Goal: Browse casually

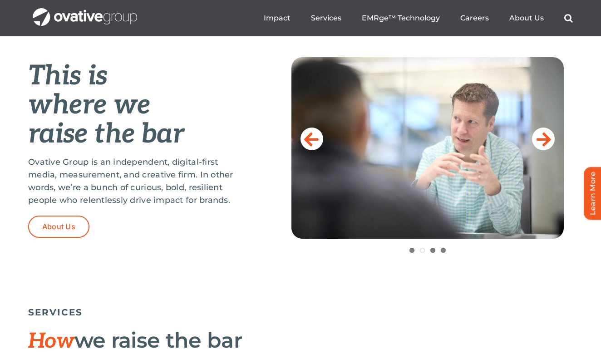
scroll to position [362, 0]
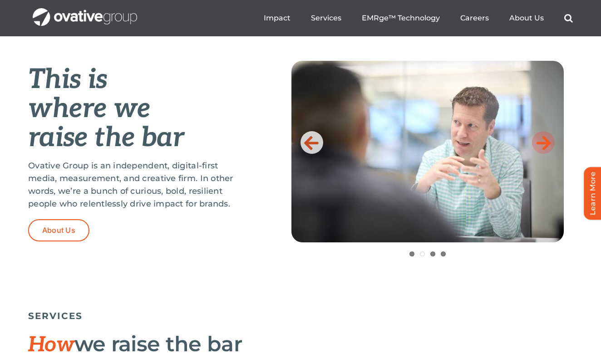
click at [542, 148] on icon at bounding box center [544, 143] width 15 height 18
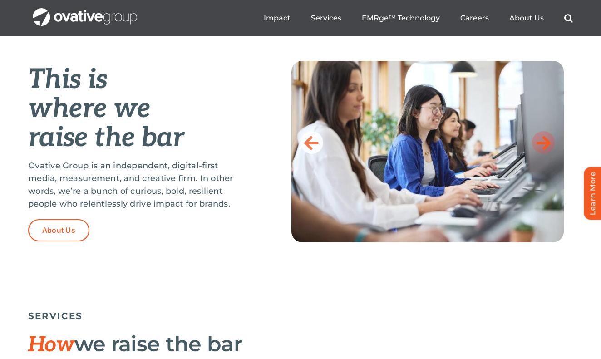
click at [542, 148] on icon at bounding box center [544, 143] width 15 height 18
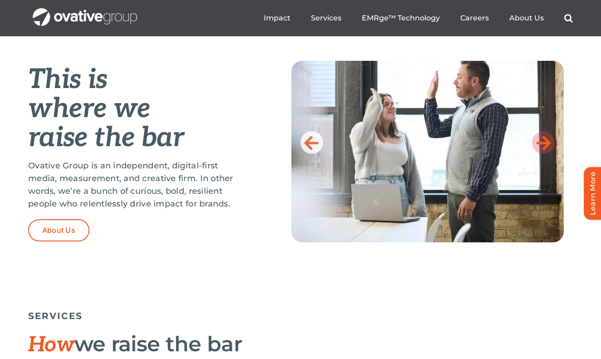
click at [542, 148] on icon at bounding box center [544, 143] width 15 height 18
click at [544, 146] on icon at bounding box center [544, 143] width 15 height 18
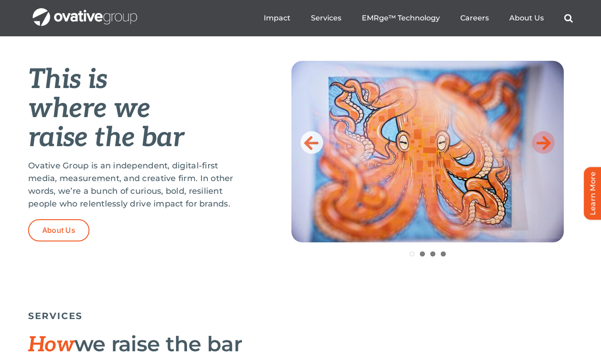
click at [541, 140] on icon at bounding box center [544, 143] width 15 height 18
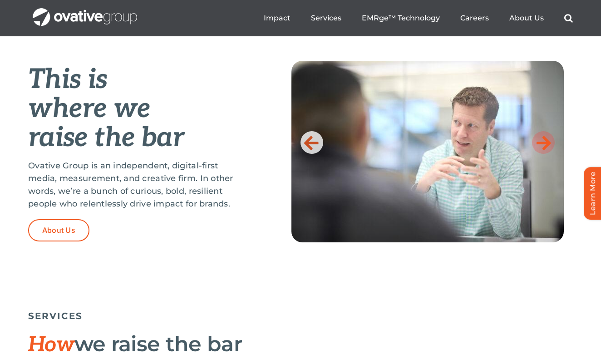
click at [541, 140] on icon at bounding box center [544, 143] width 15 height 18
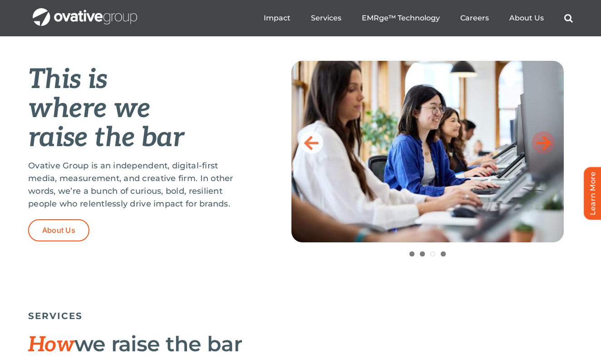
click at [536, 140] on link at bounding box center [543, 142] width 23 height 23
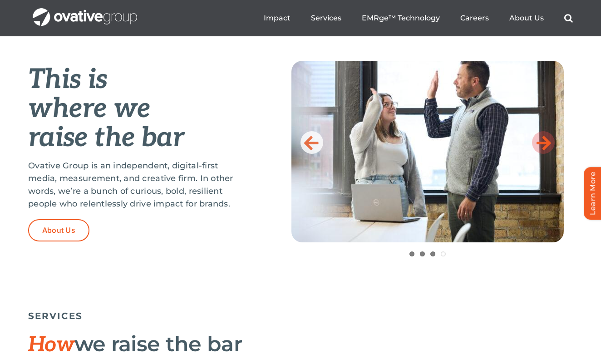
click at [536, 140] on link at bounding box center [543, 142] width 23 height 23
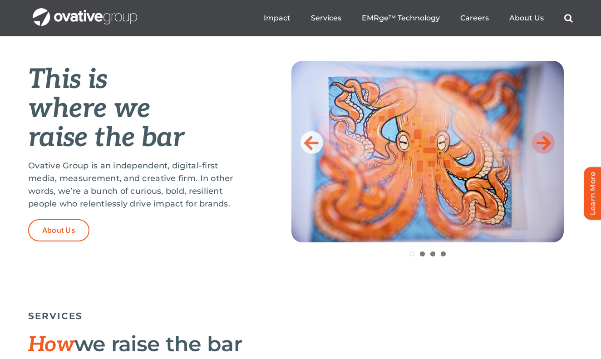
click at [536, 140] on link at bounding box center [543, 142] width 23 height 23
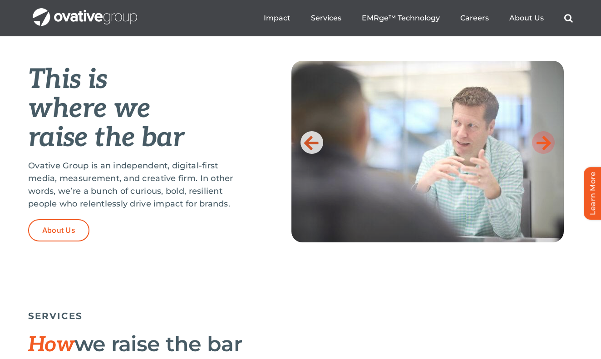
click at [536, 140] on link at bounding box center [543, 142] width 23 height 23
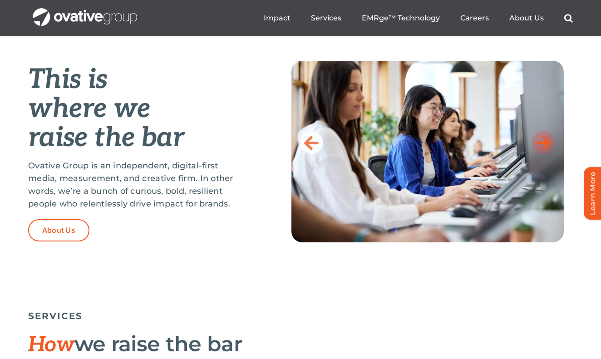
click at [536, 140] on link at bounding box center [543, 142] width 23 height 23
click at [537, 140] on icon at bounding box center [544, 143] width 15 height 18
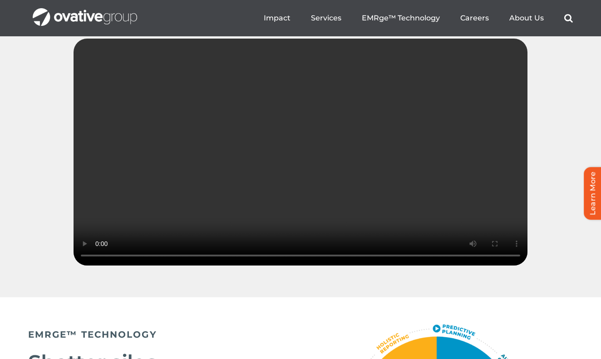
scroll to position [1308, 0]
